Goal: Check status: Check status

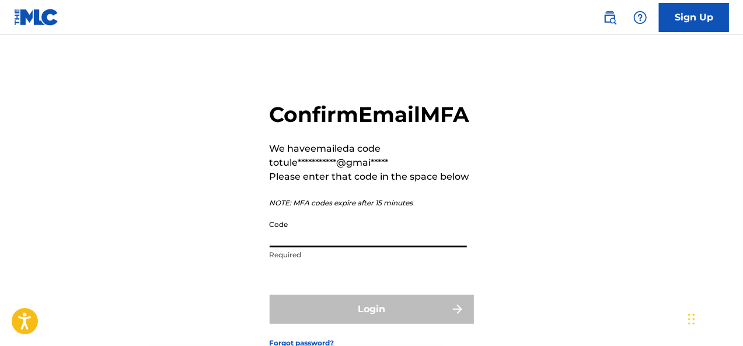
paste input "444170"
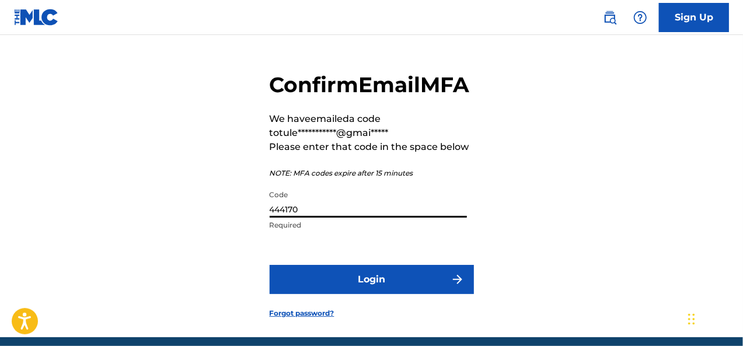
scroll to position [30, 0]
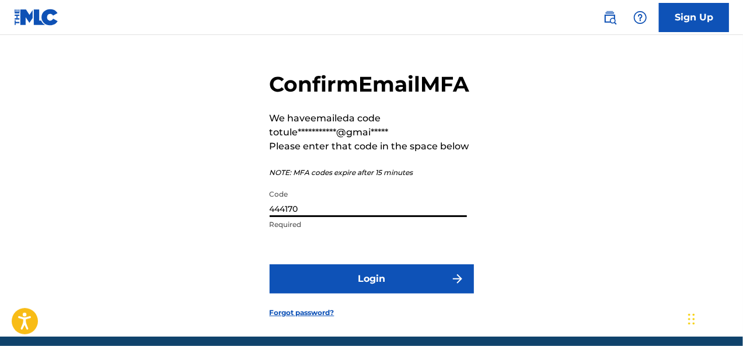
type input "444170"
click at [401, 293] on button "Login" at bounding box center [372, 278] width 204 height 29
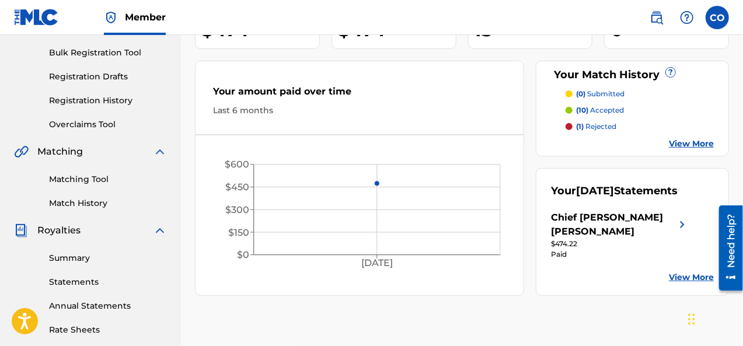
scroll to position [177, 0]
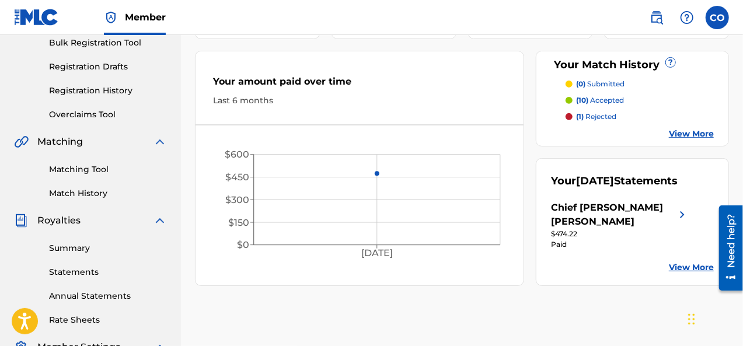
click at [683, 261] on link "View More" at bounding box center [691, 267] width 45 height 12
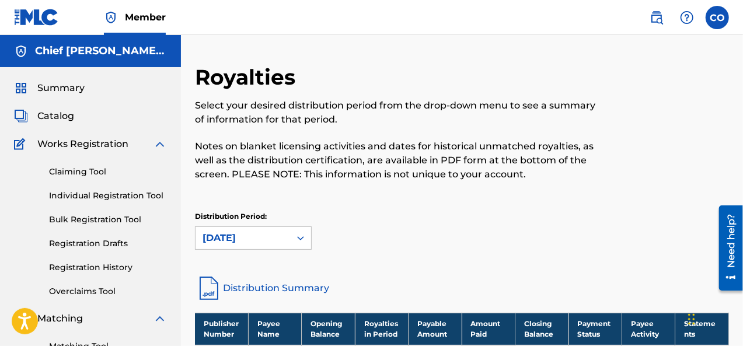
scroll to position [77, 0]
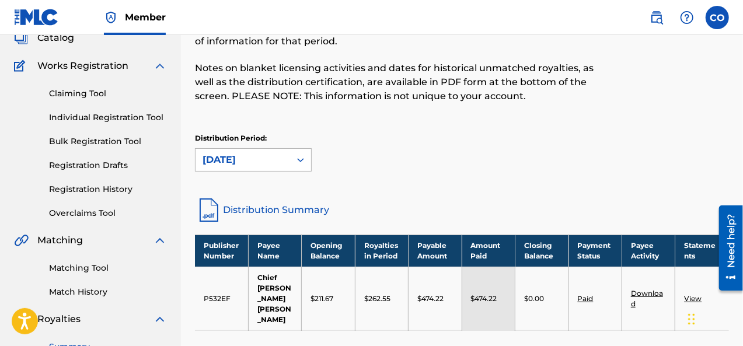
click at [302, 161] on icon at bounding box center [301, 160] width 12 height 12
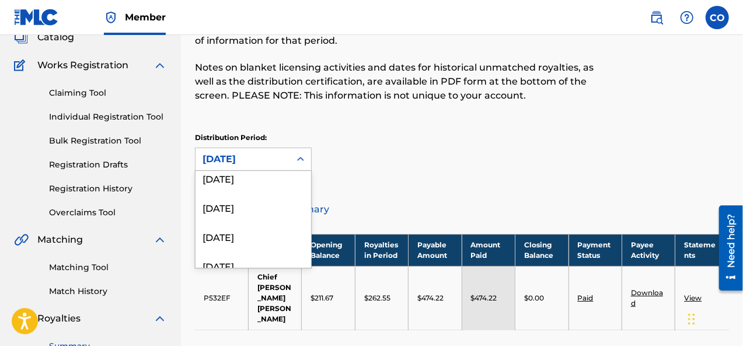
scroll to position [0, 0]
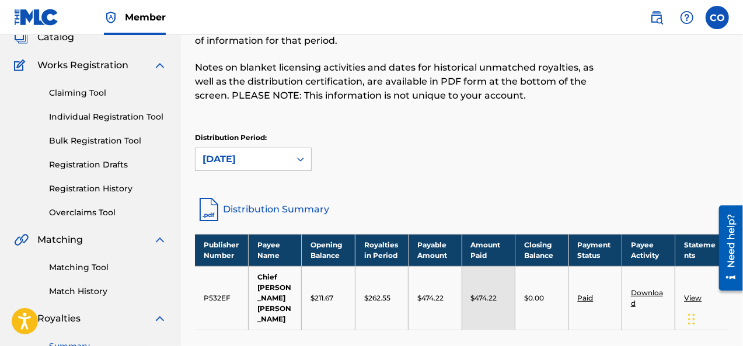
click at [505, 150] on div "Distribution Period: [DATE]" at bounding box center [462, 151] width 534 height 39
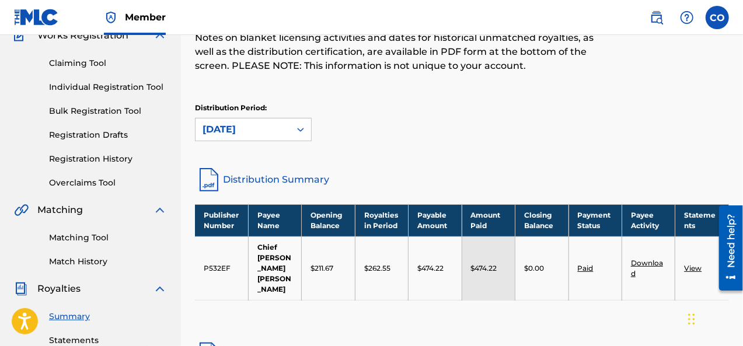
scroll to position [111, 0]
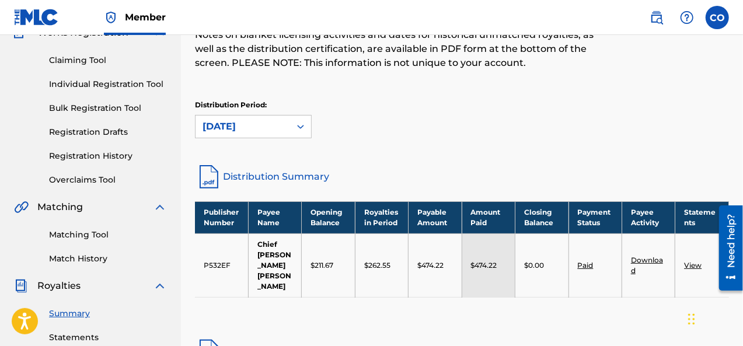
click at [577, 309] on div "Publisher Number Payee Name Opening Balance Royalties in Period Payable Amount …" at bounding box center [462, 263] width 534 height 125
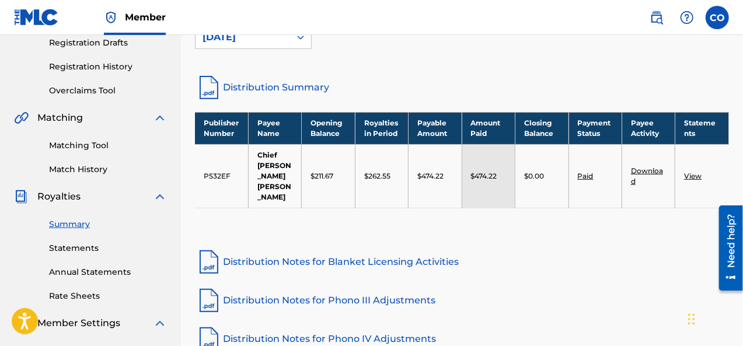
scroll to position [201, 0]
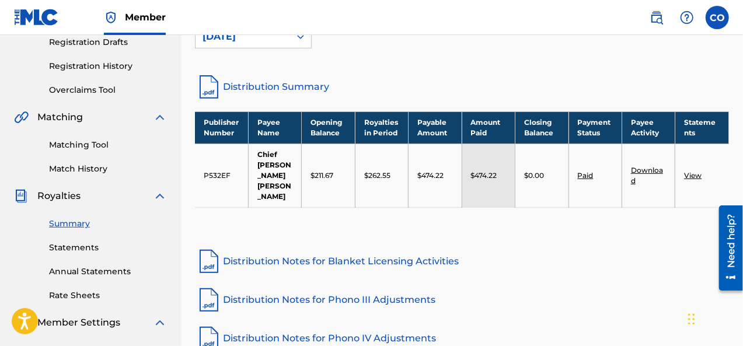
click at [642, 166] on link "Download" at bounding box center [647, 175] width 32 height 19
click at [694, 171] on link "View" at bounding box center [693, 175] width 18 height 9
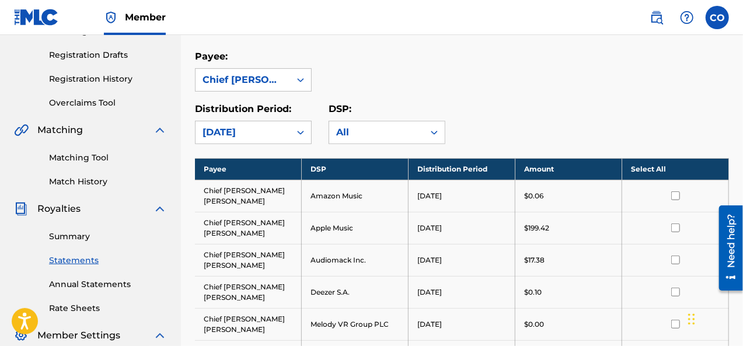
scroll to position [198, 0]
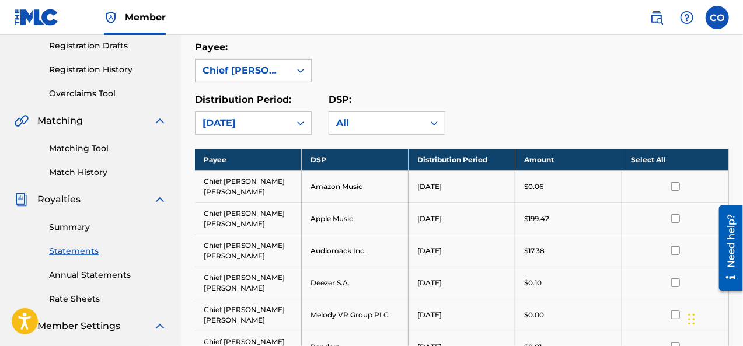
click at [66, 227] on link "Summary" at bounding box center [108, 227] width 118 height 12
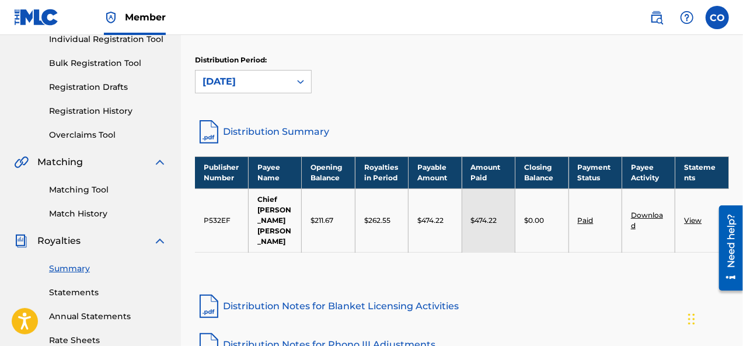
scroll to position [162, 0]
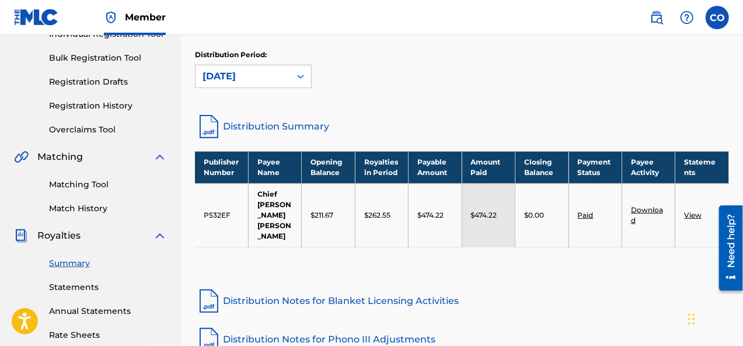
click at [583, 211] on link "Paid" at bounding box center [586, 215] width 16 height 9
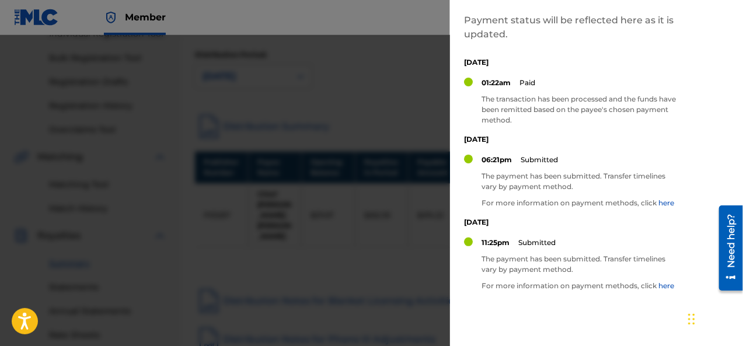
scroll to position [133, 0]
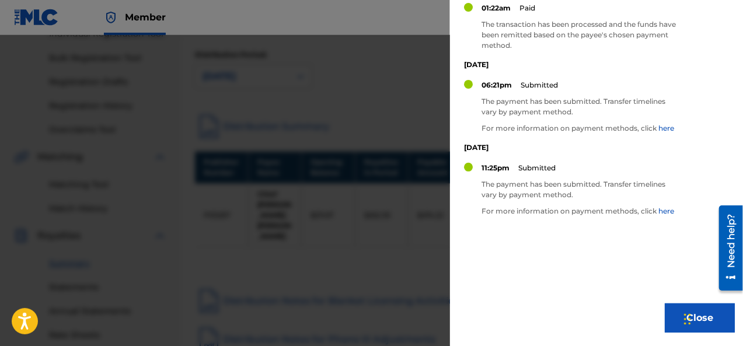
click at [690, 323] on div "Chat Widget" at bounding box center [709, 318] width 58 height 56
click at [671, 314] on button "Close" at bounding box center [699, 317] width 70 height 29
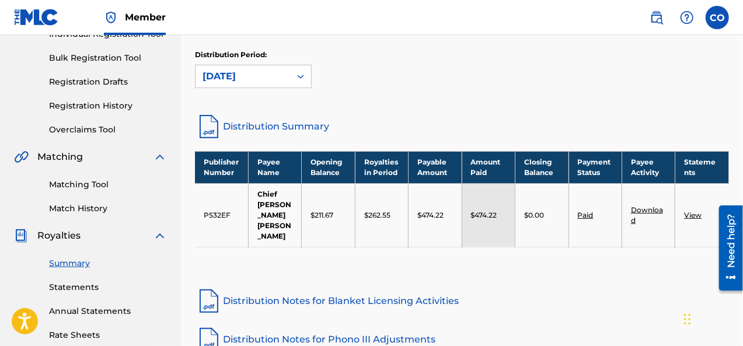
click at [616, 270] on div "Royalties Select your desired distribution period from the drop-down menu to se…" at bounding box center [462, 186] width 534 height 566
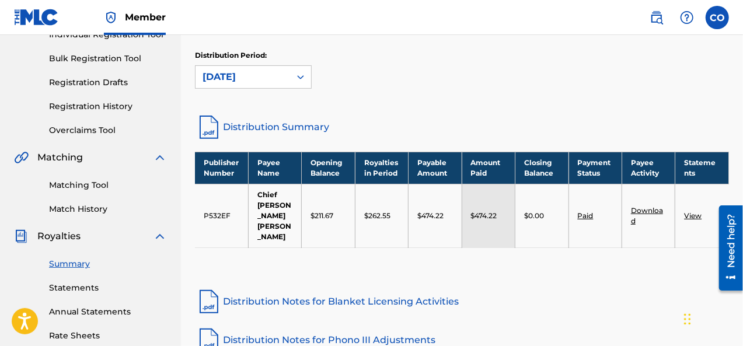
scroll to position [0, 0]
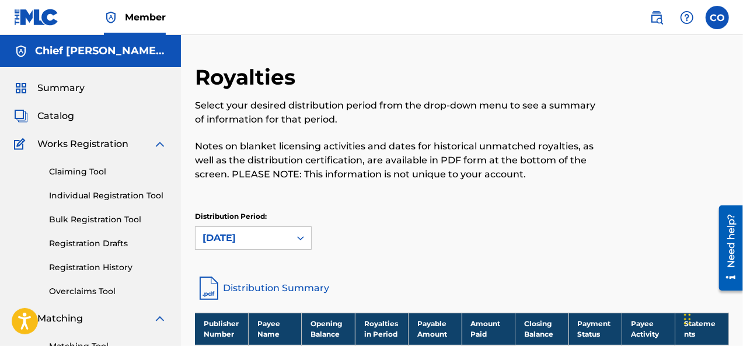
click at [68, 88] on span "Summary" at bounding box center [60, 88] width 47 height 14
